Goal: Navigation & Orientation: Find specific page/section

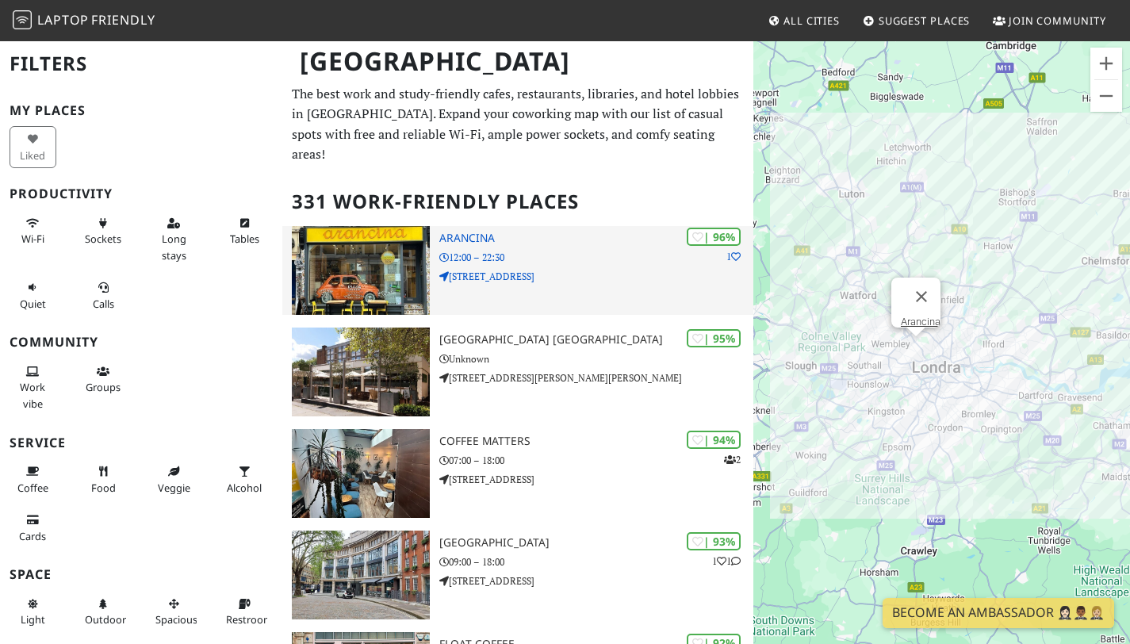
click at [515, 245] on h3 "Arancina" at bounding box center [596, 238] width 314 height 13
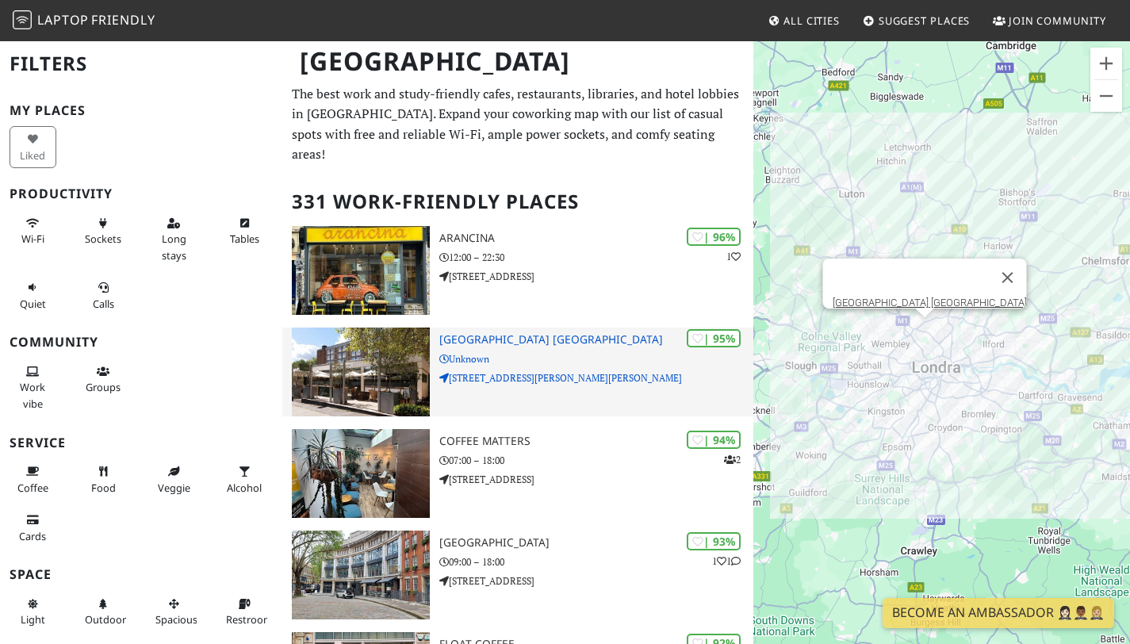
click at [558, 361] on p "Unknown" at bounding box center [596, 358] width 314 height 15
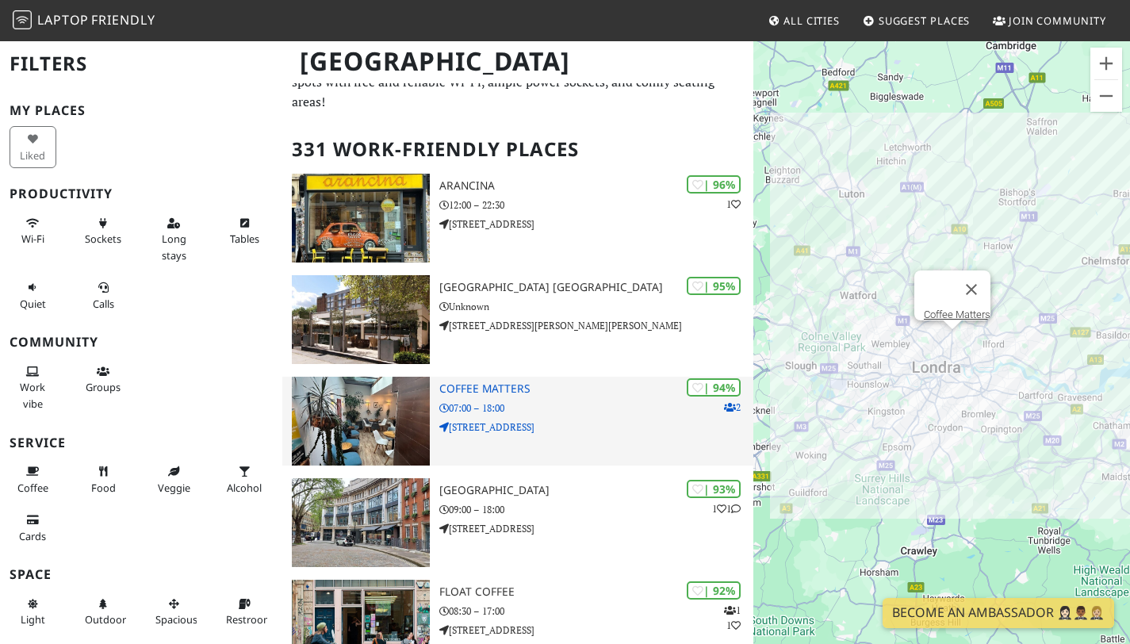
scroll to position [291, 0]
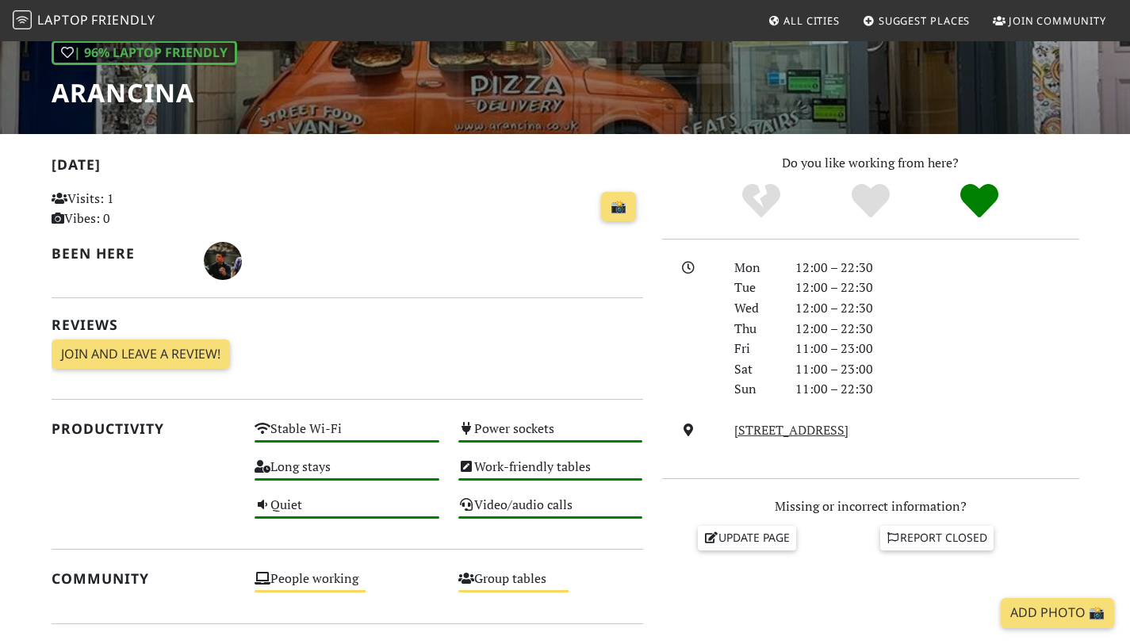
scroll to position [243, 0]
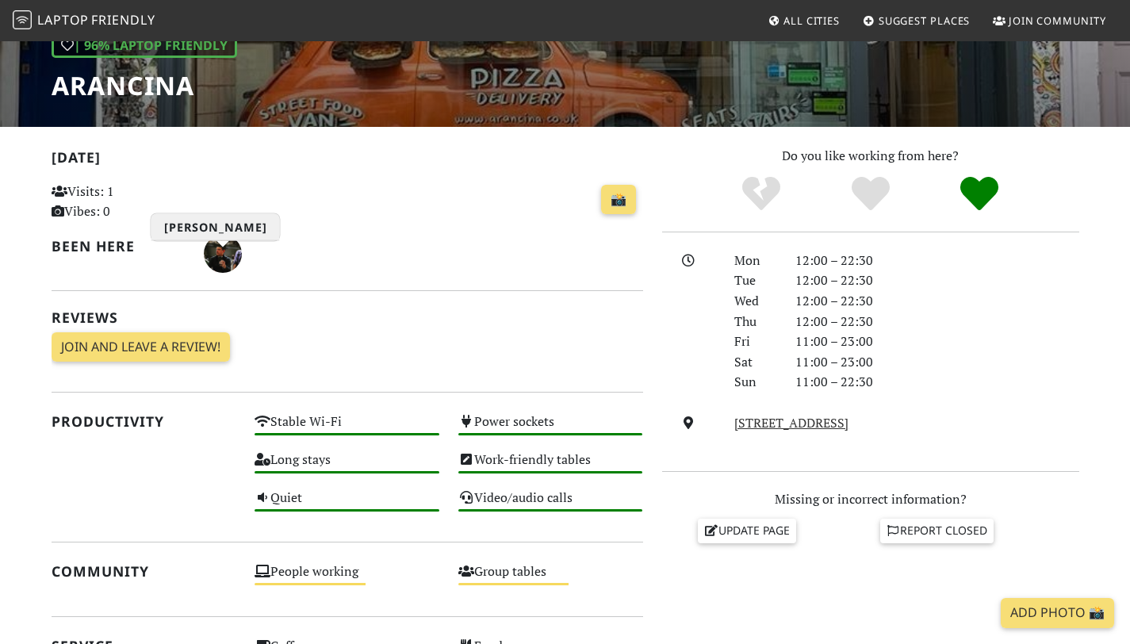
click at [235, 257] on img "Michele Mortari" at bounding box center [223, 254] width 38 height 38
click at [242, 232] on div "Visits: 1 Vibes: 0" at bounding box center [144, 206] width 204 height 56
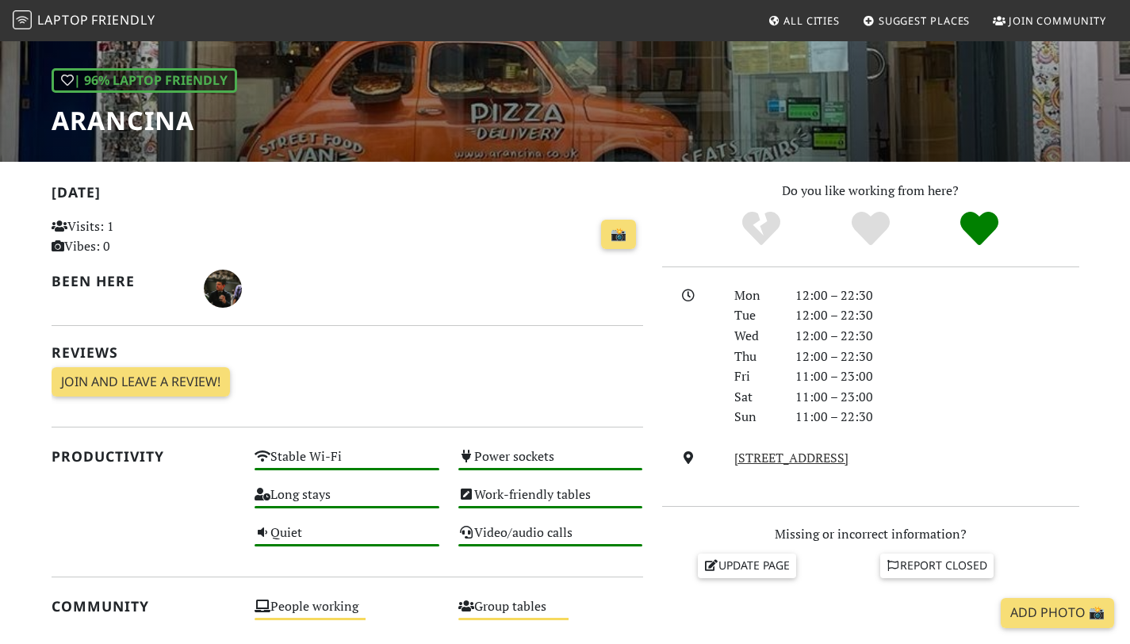
scroll to position [0, 0]
